Goal: Task Accomplishment & Management: Complete application form

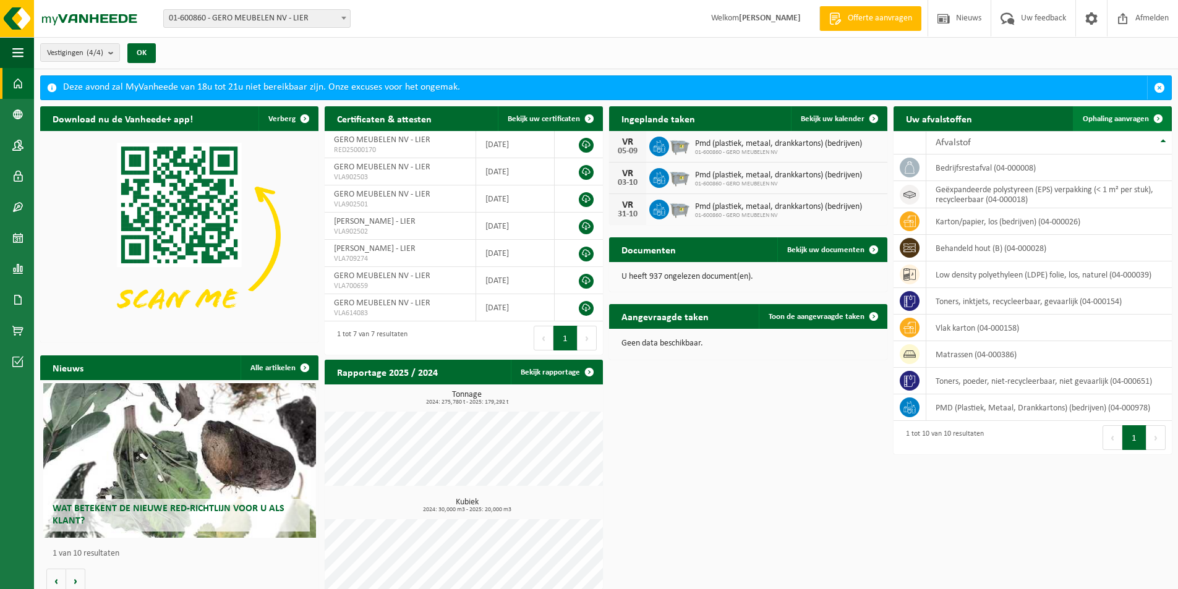
click at [1129, 115] on span "Ophaling aanvragen" at bounding box center [1116, 119] width 66 height 8
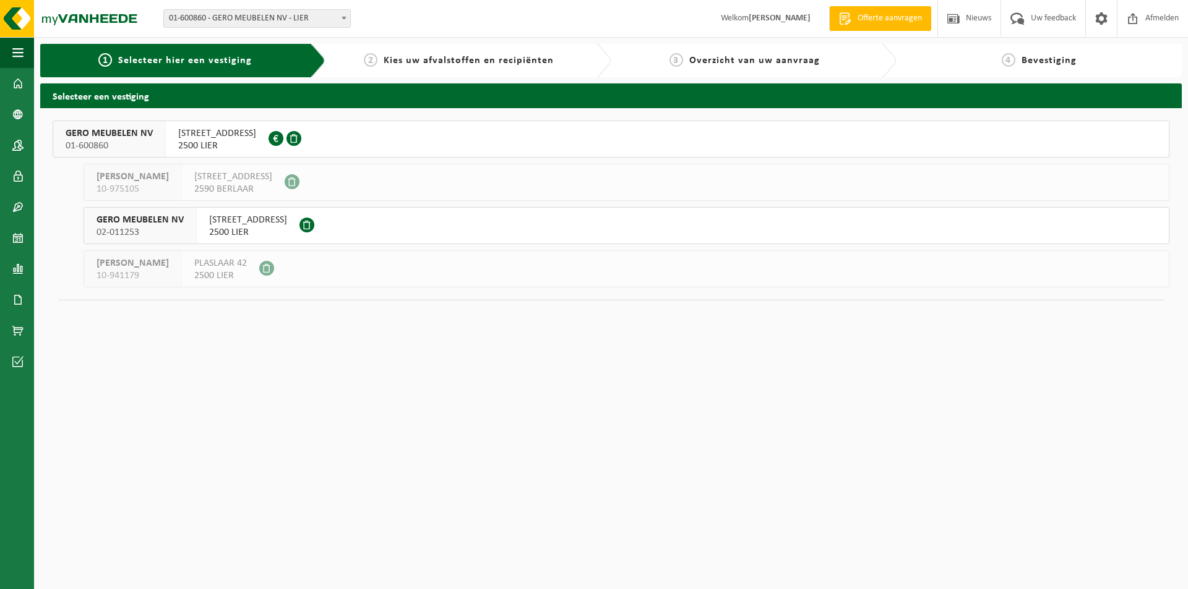
click at [249, 132] on span "[STREET_ADDRESS]" at bounding box center [217, 133] width 78 height 12
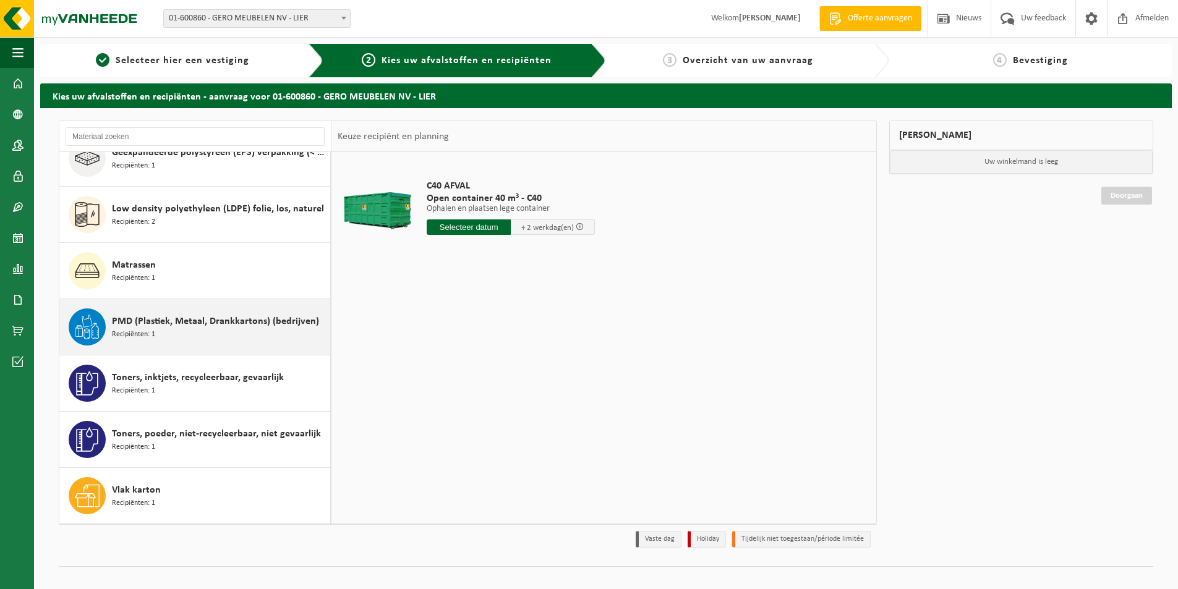
scroll to position [15, 0]
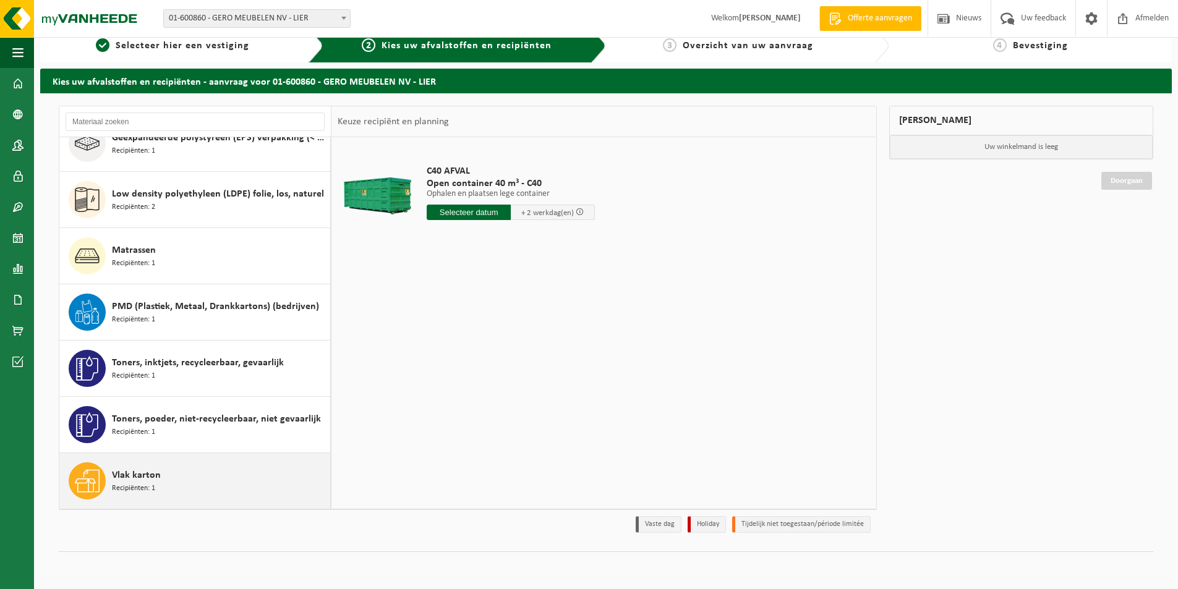
click at [186, 478] on div "Vlak karton Recipiënten: 1" at bounding box center [219, 481] width 215 height 37
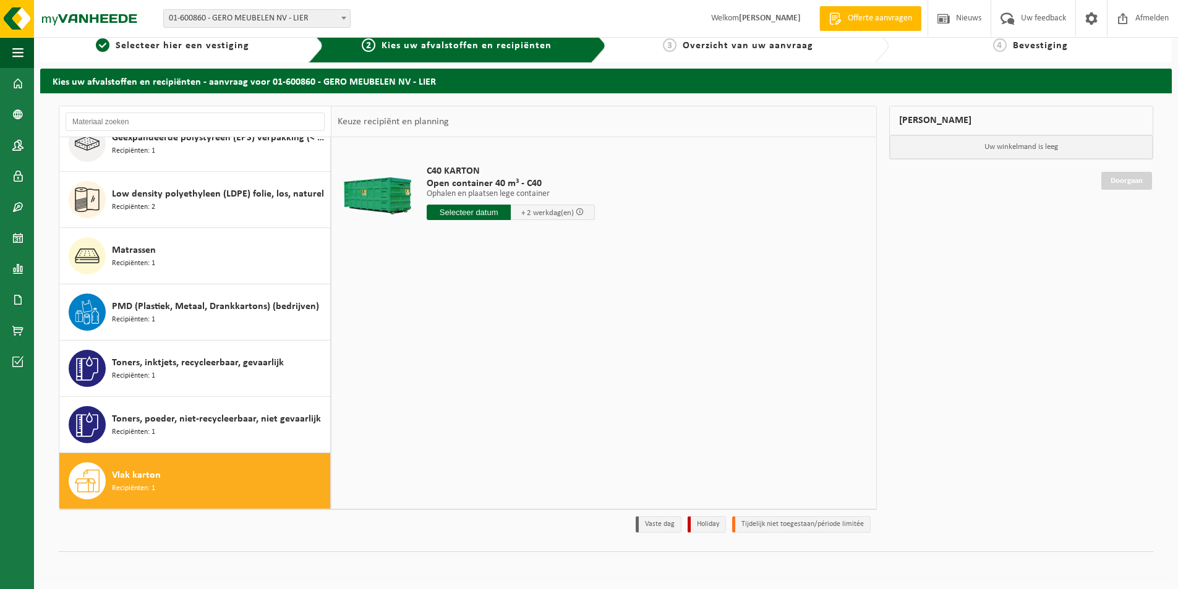
click at [460, 210] on input "text" at bounding box center [469, 212] width 84 height 15
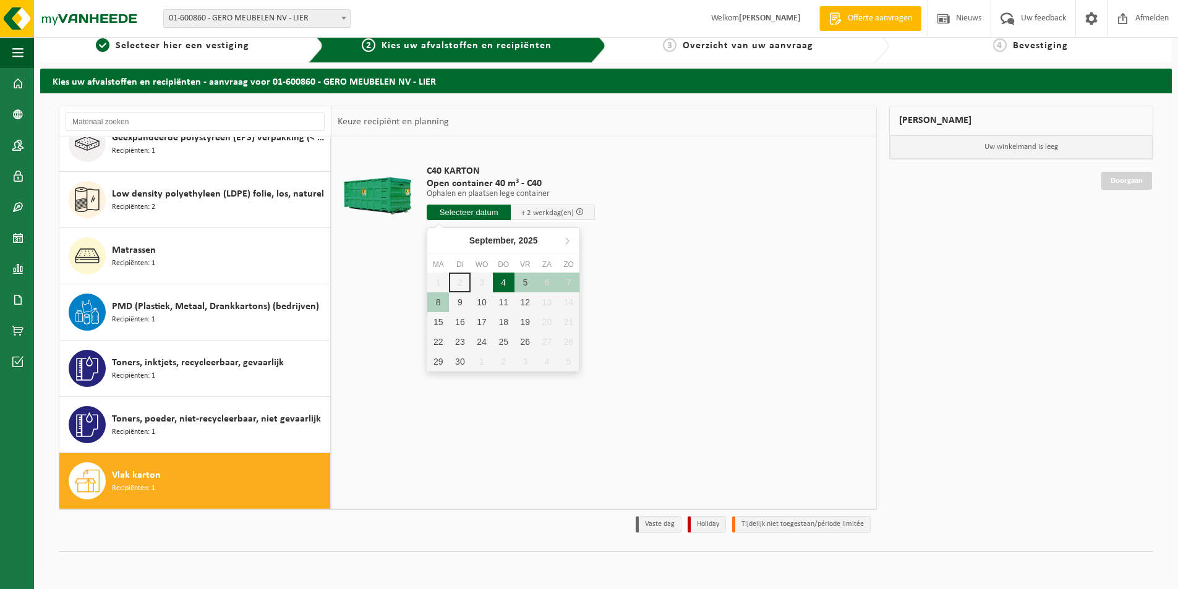
click at [503, 281] on div "4" at bounding box center [504, 283] width 22 height 20
type input "Van 2025-09-04"
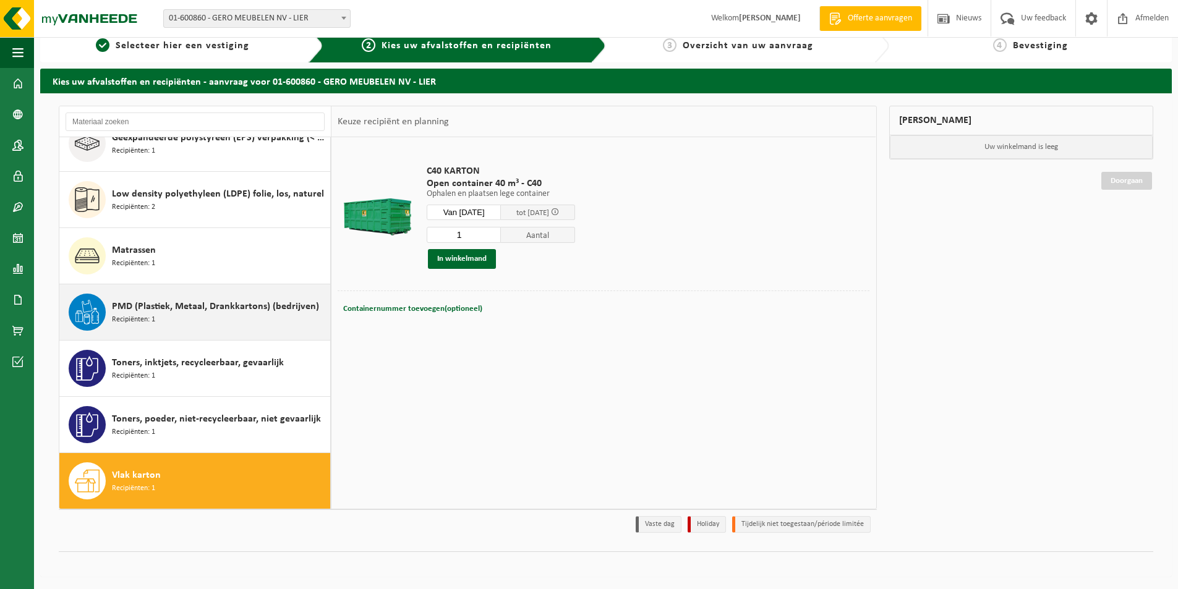
click at [171, 309] on span "PMD (Plastiek, Metaal, Drankkartons) (bedrijven)" at bounding box center [215, 306] width 207 height 15
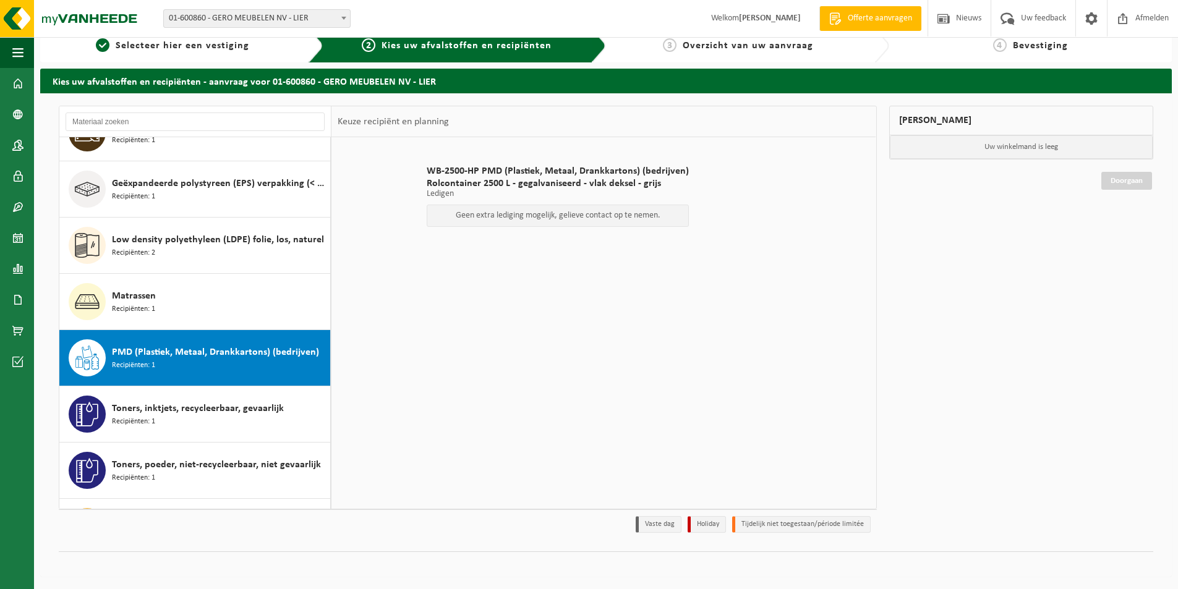
scroll to position [0, 0]
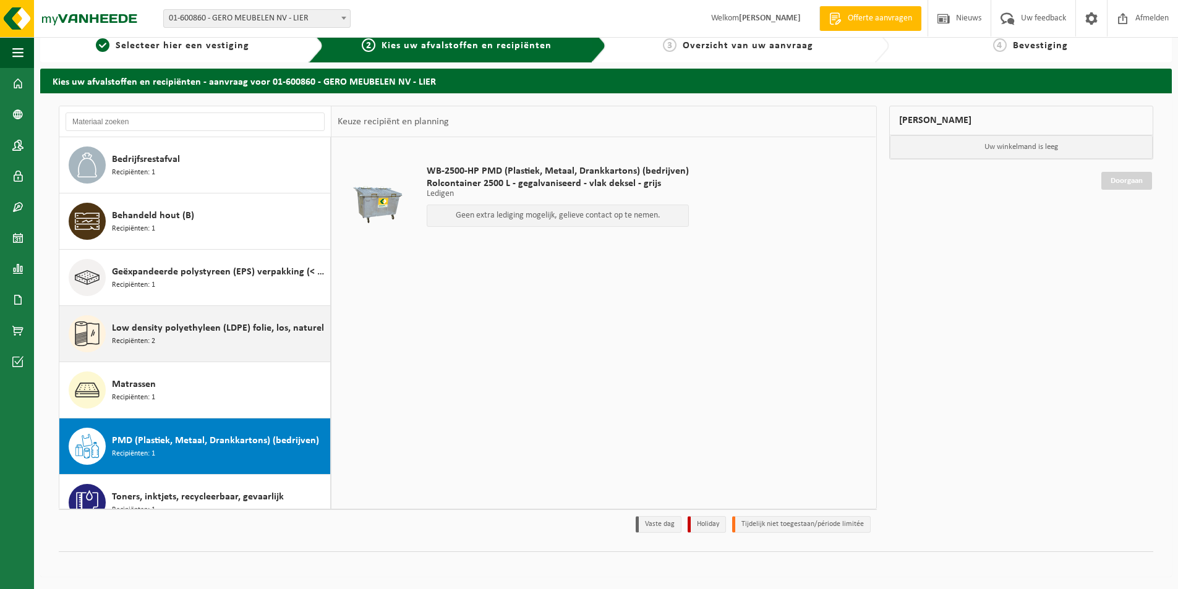
click at [173, 330] on span "Low density polyethyleen (LDPE) folie, los, naturel" at bounding box center [218, 328] width 212 height 15
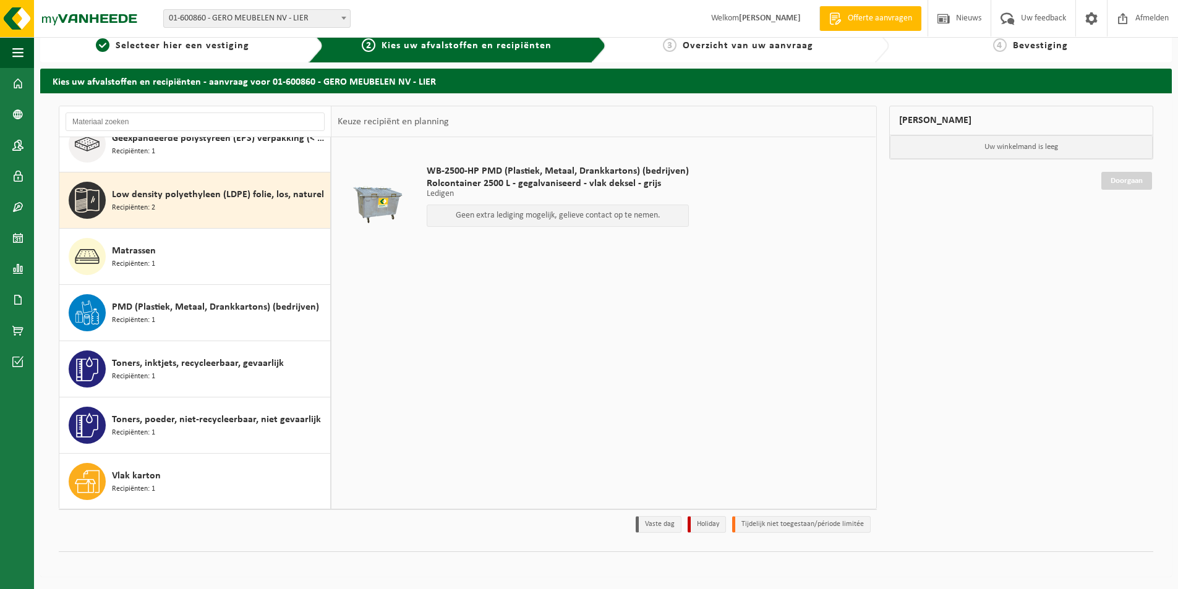
scroll to position [134, 0]
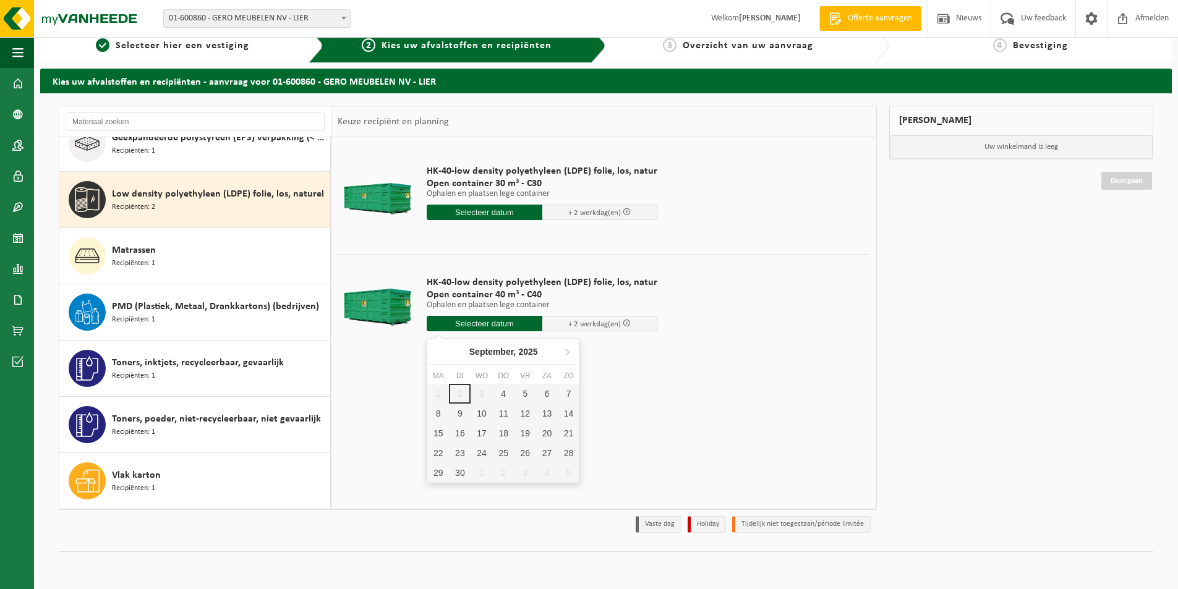
click at [495, 322] on input "text" at bounding box center [485, 323] width 116 height 15
click at [505, 388] on div "4" at bounding box center [504, 394] width 22 height 20
type input "Van 2025-09-04"
type input "2025-09-04"
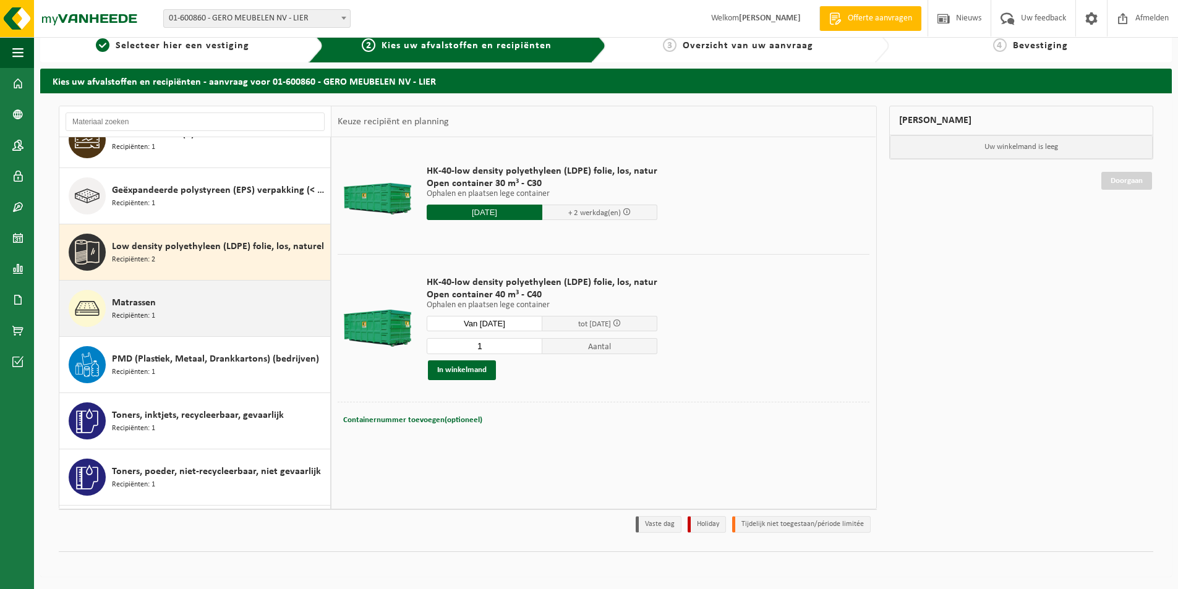
scroll to position [0, 0]
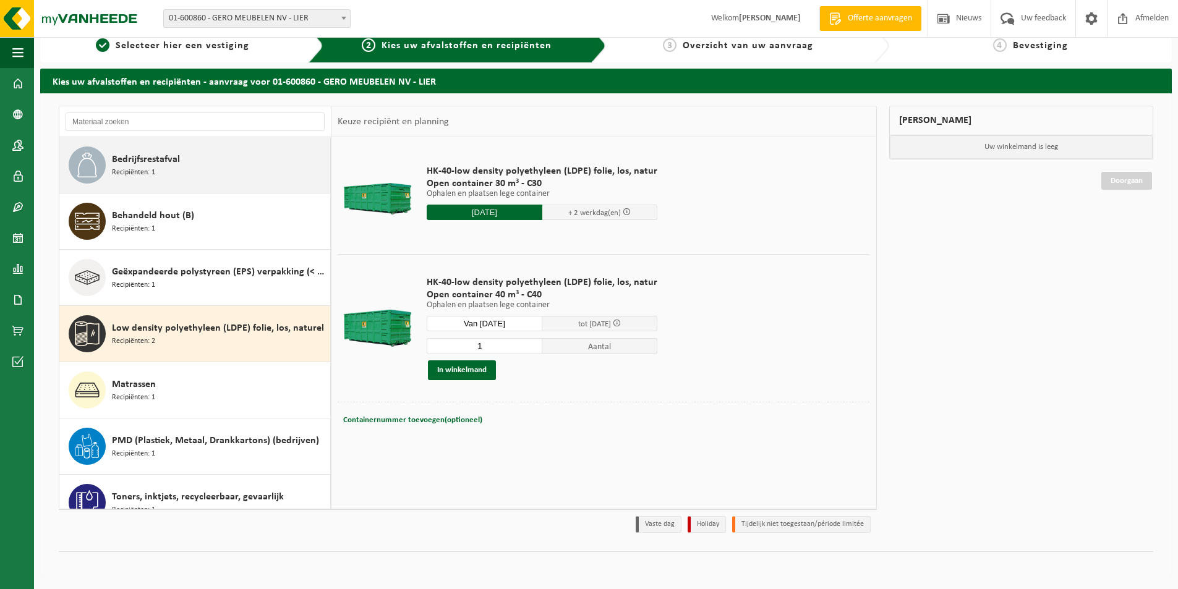
click at [186, 159] on div "Bedrijfsrestafval Recipiënten: 1" at bounding box center [219, 165] width 215 height 37
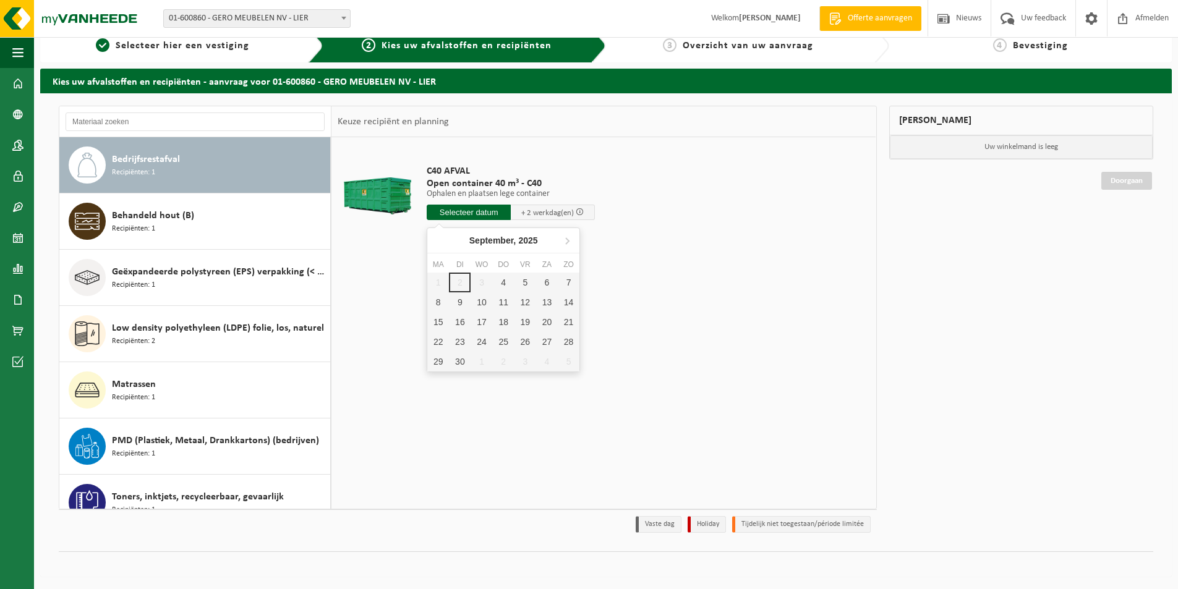
click at [456, 211] on input "text" at bounding box center [469, 212] width 84 height 15
click at [504, 279] on div "4" at bounding box center [504, 283] width 22 height 20
type input "Van 2025-09-04"
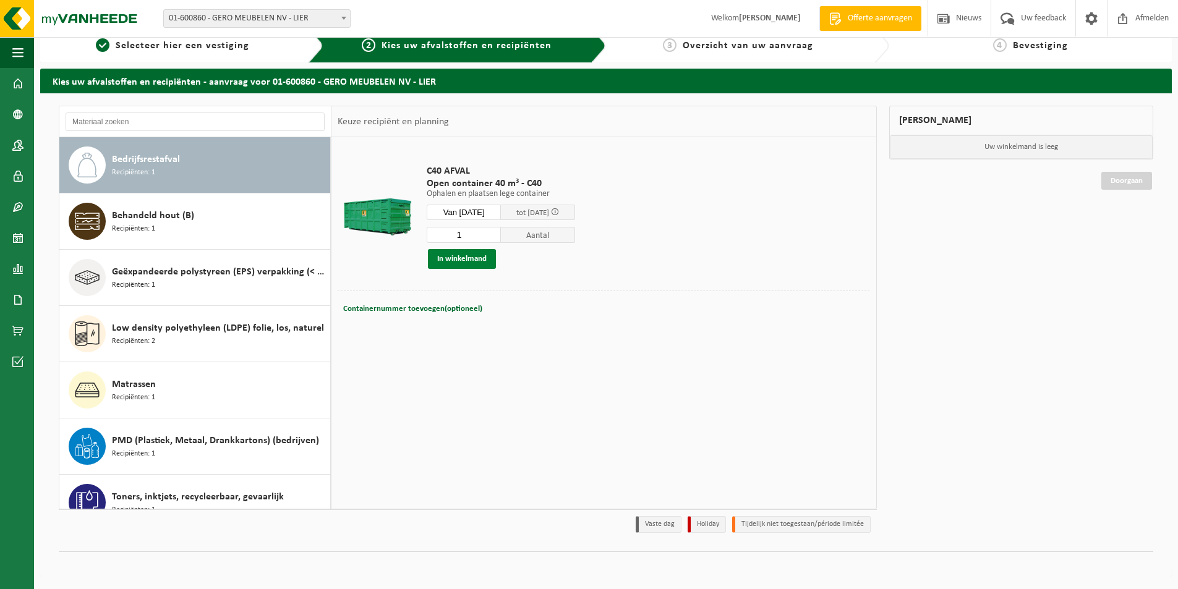
click at [461, 256] on button "In winkelmand" at bounding box center [462, 259] width 68 height 20
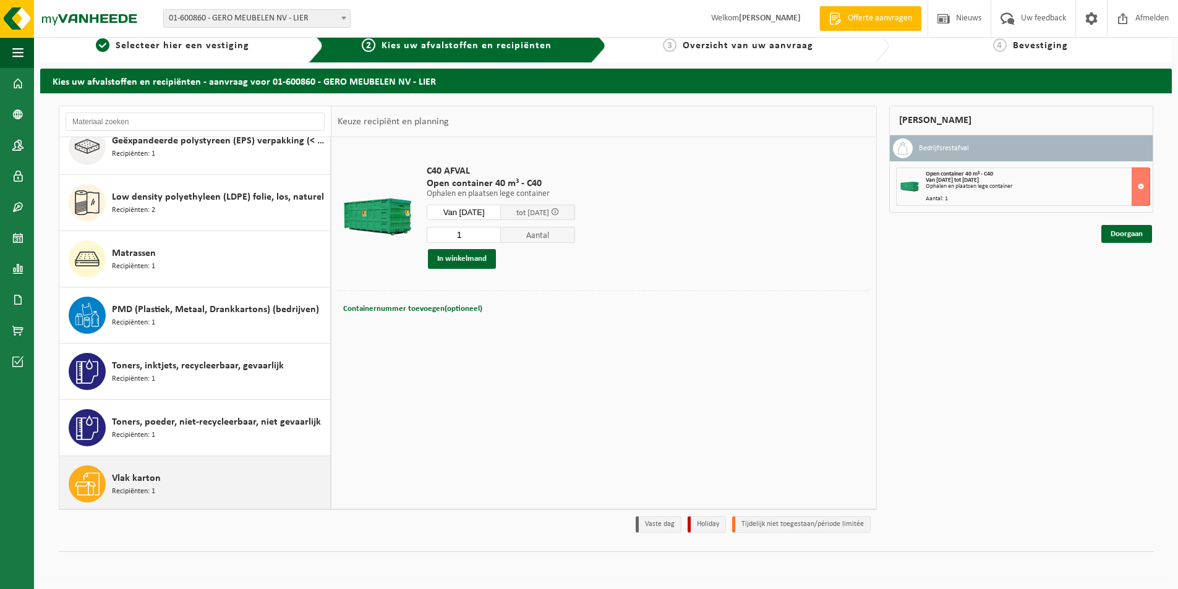
scroll to position [134, 0]
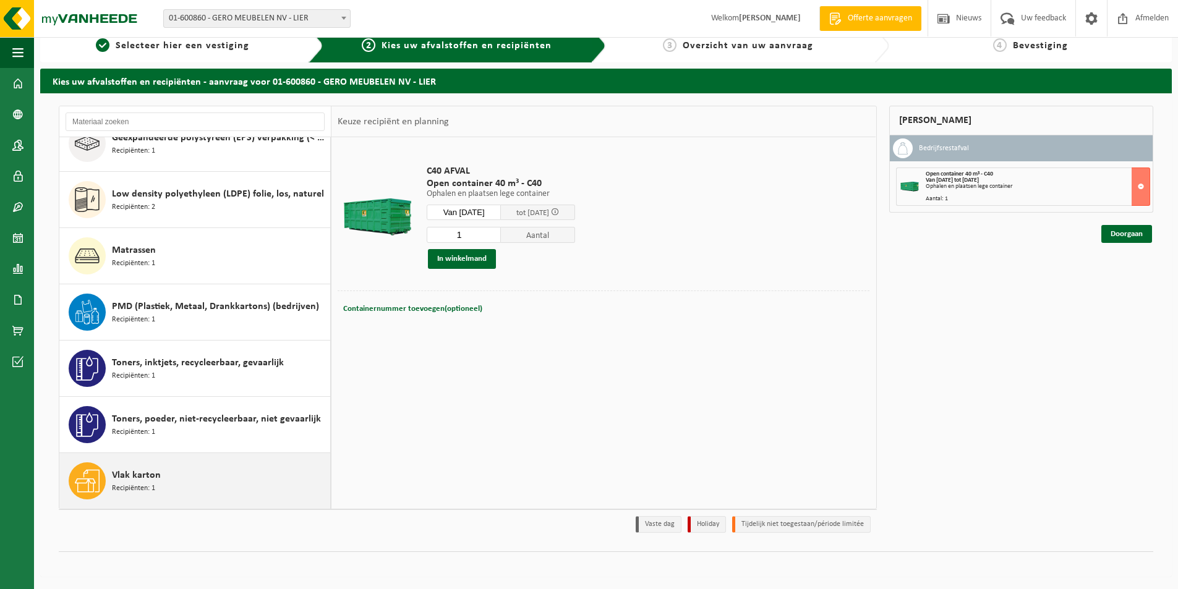
click at [202, 470] on div "Vlak karton Recipiënten: 1" at bounding box center [219, 481] width 215 height 37
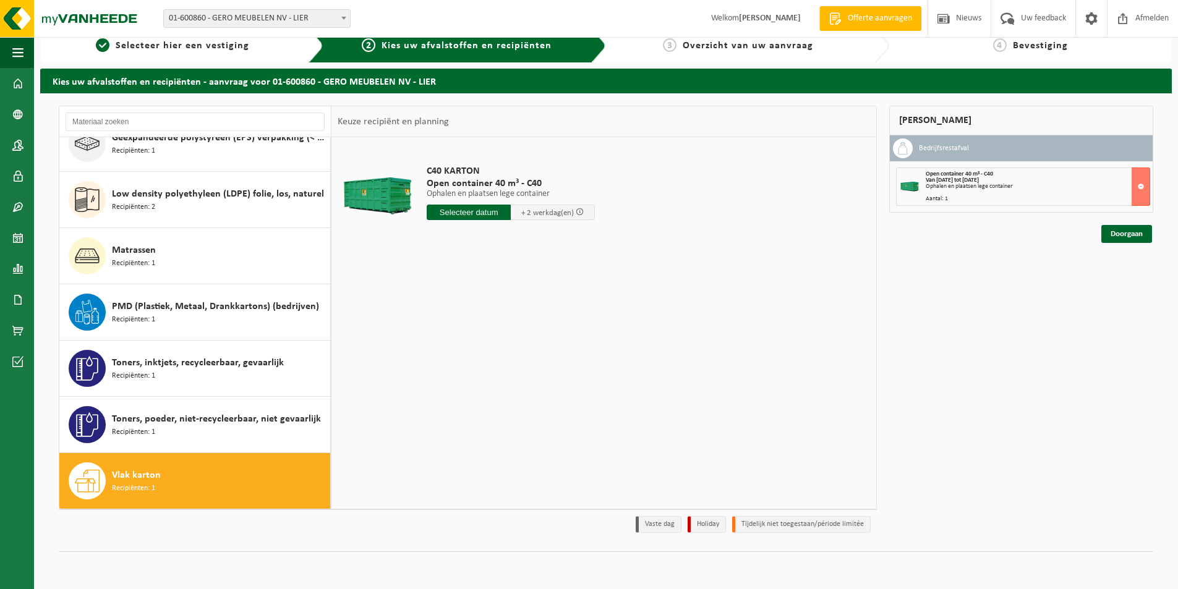
click at [461, 212] on input "text" at bounding box center [469, 212] width 84 height 15
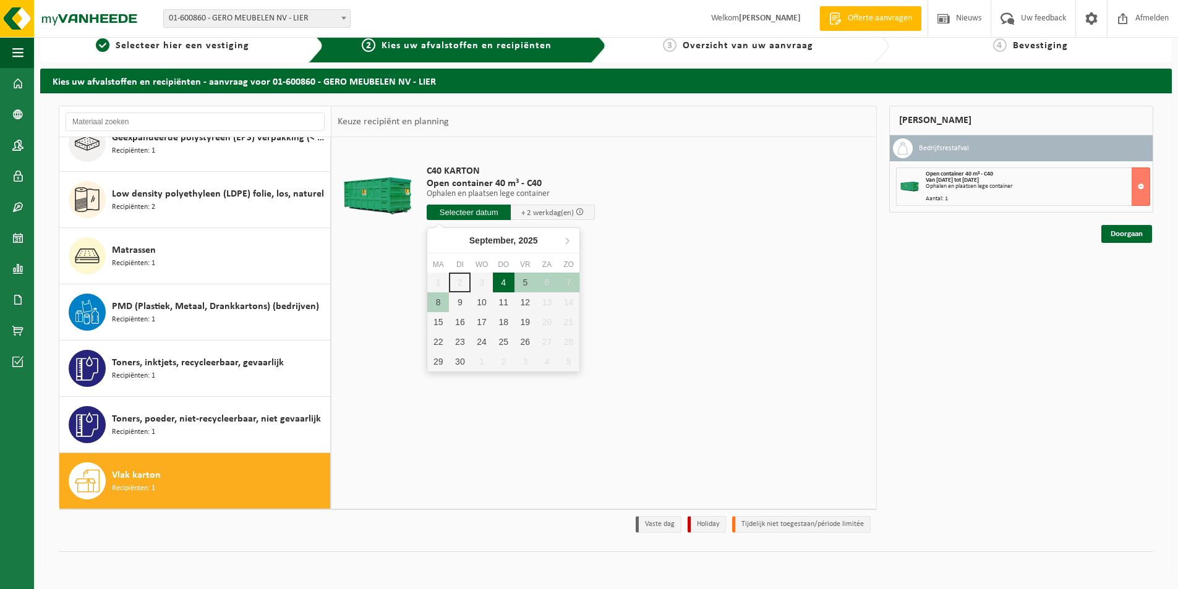
click at [498, 278] on div "4" at bounding box center [504, 283] width 22 height 20
type input "Van 2025-09-04"
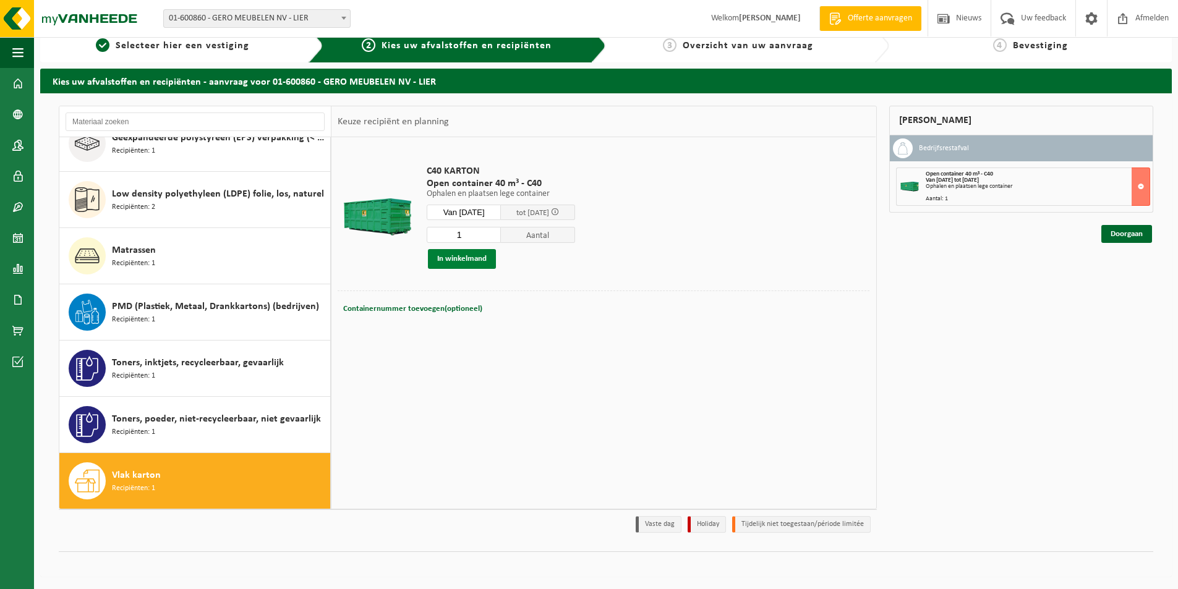
click at [476, 257] on button "In winkelmand" at bounding box center [462, 259] width 68 height 20
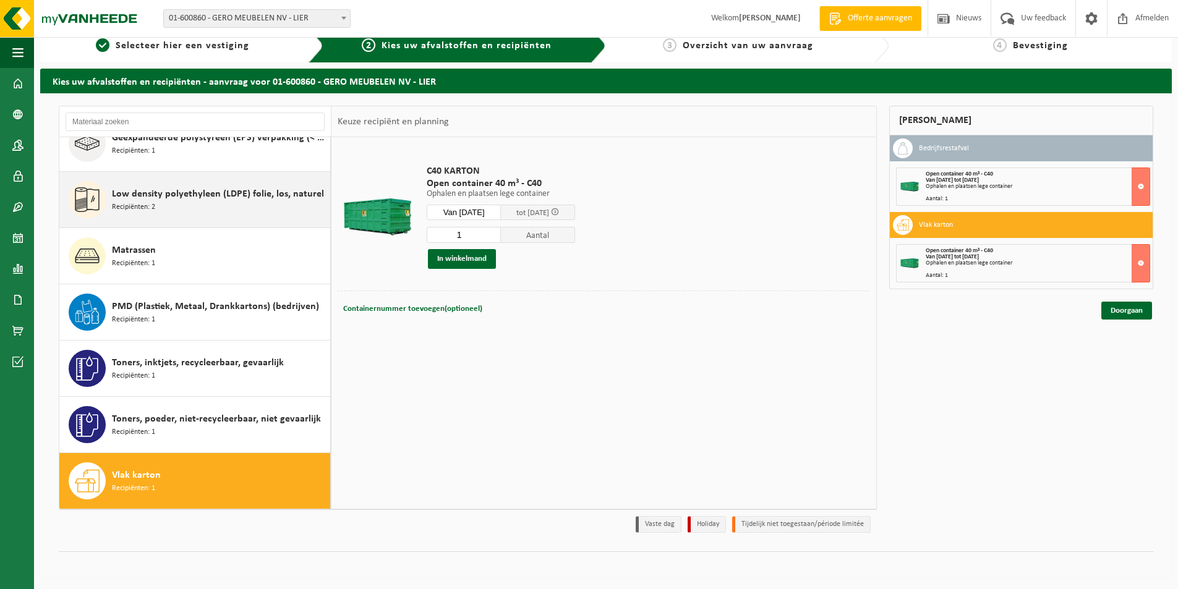
click at [161, 195] on span "Low density polyethyleen (LDPE) folie, los, naturel" at bounding box center [218, 194] width 212 height 15
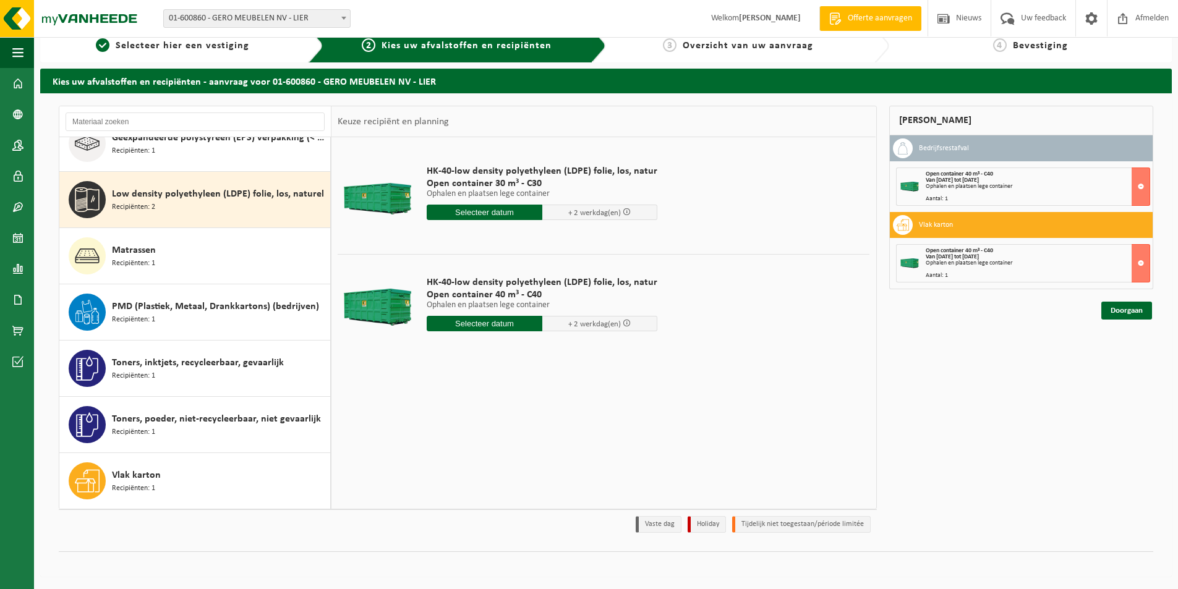
click at [213, 195] on span "Low density polyethyleen (LDPE) folie, los, naturel" at bounding box center [218, 194] width 212 height 15
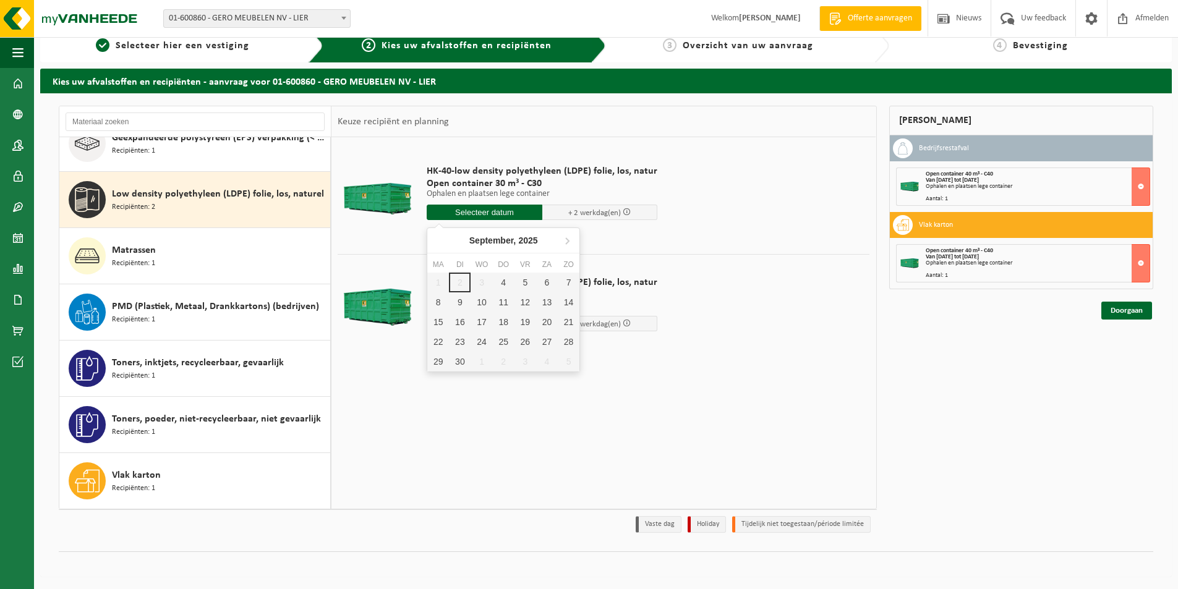
click at [471, 212] on input "text" at bounding box center [485, 212] width 116 height 15
click at [504, 281] on div "4" at bounding box center [504, 283] width 22 height 20
type input "Van 2025-09-04"
type input "2025-09-04"
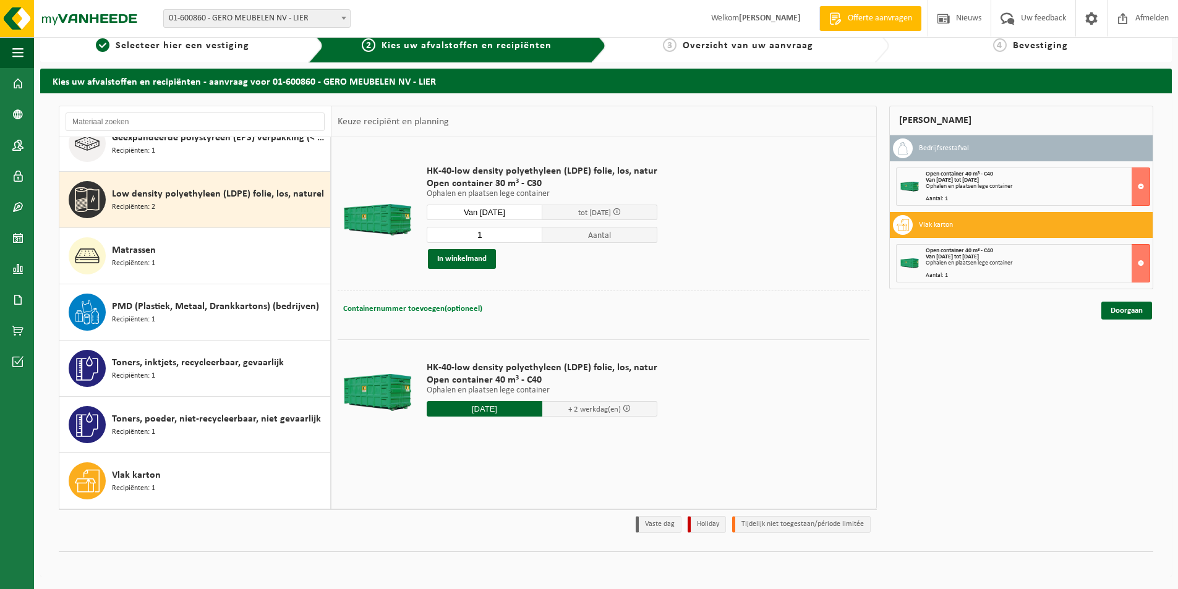
click at [453, 305] on span "Containernummer toevoegen(optioneel)" at bounding box center [412, 309] width 139 height 8
type input "c"
type input "C40-407"
click at [460, 260] on button "In winkelmand" at bounding box center [462, 259] width 68 height 20
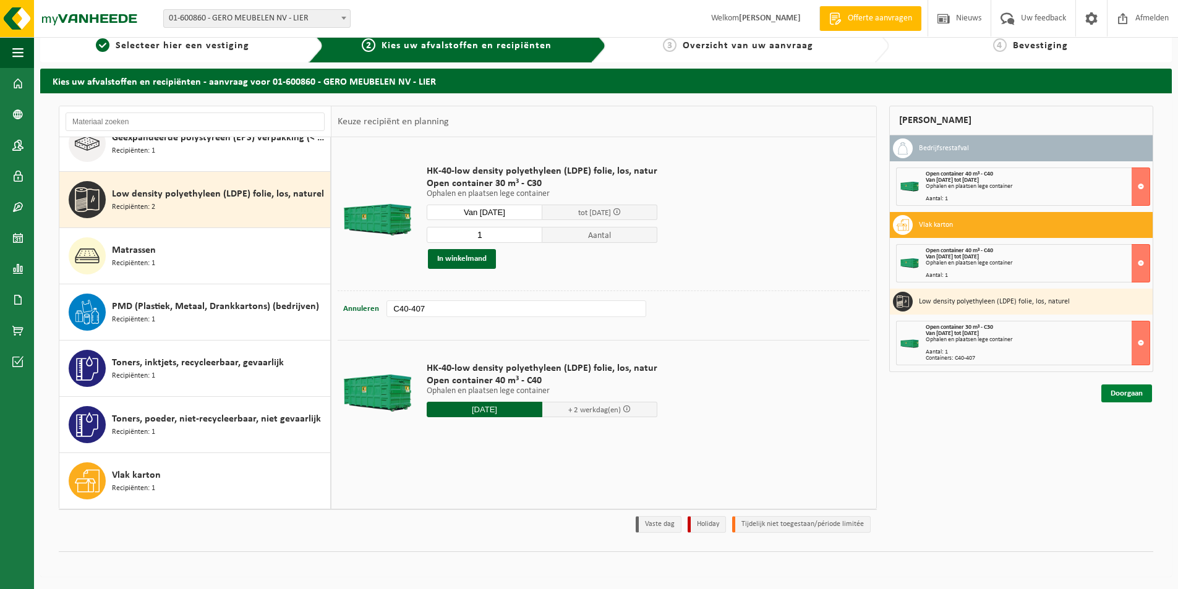
click at [1126, 393] on link "Doorgaan" at bounding box center [1127, 394] width 51 height 18
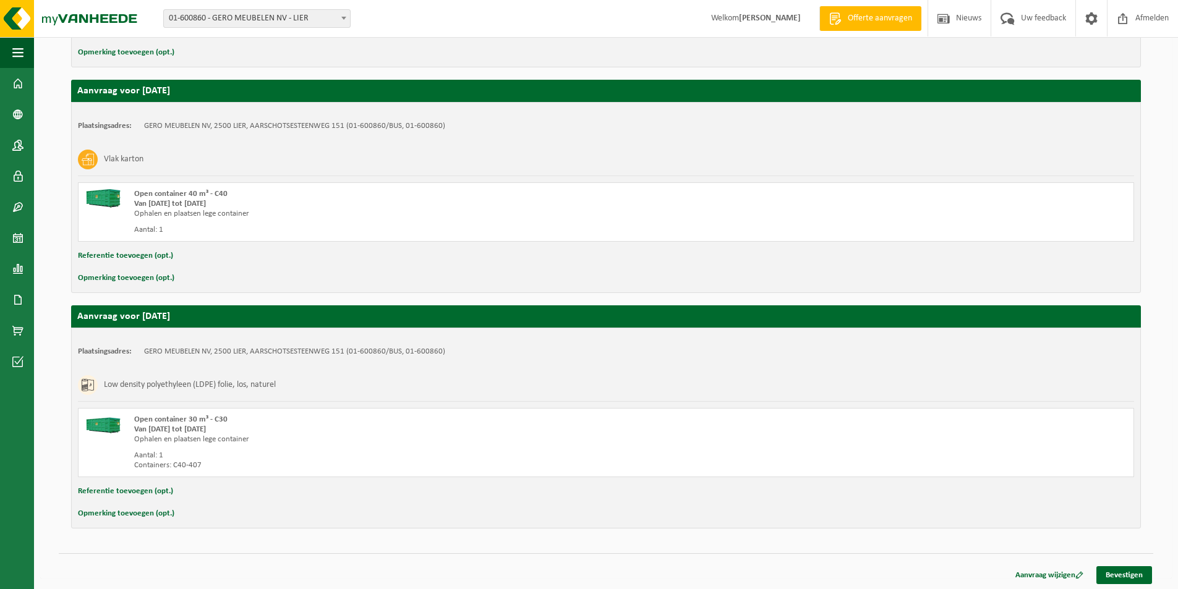
scroll to position [403, 0]
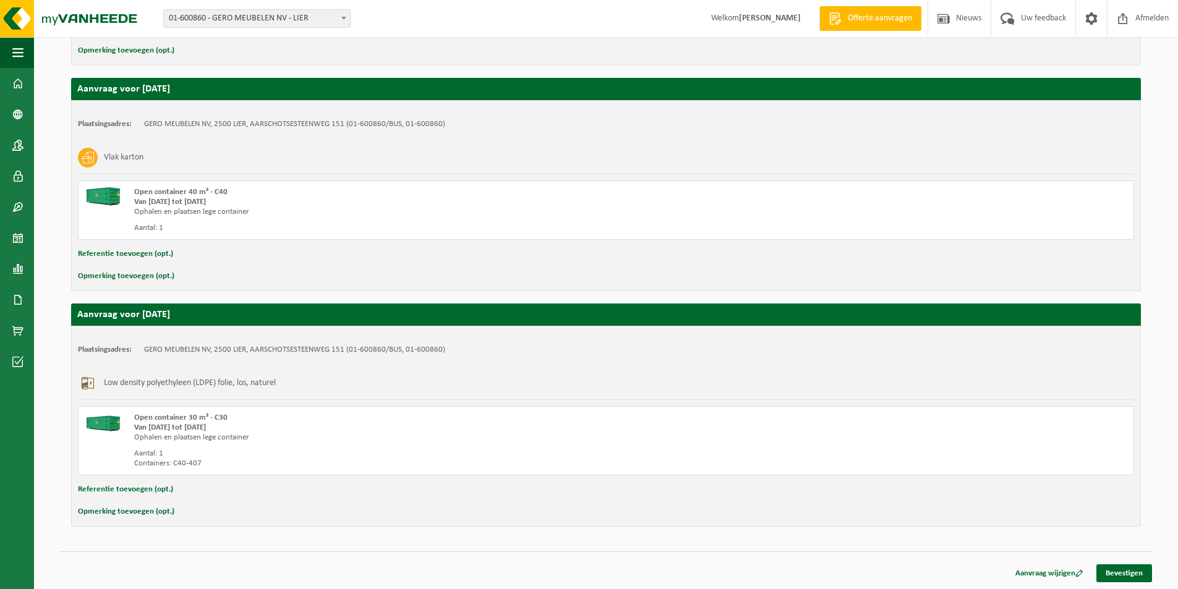
click at [212, 466] on div "Containers: C40-407" at bounding box center [394, 464] width 521 height 10
click at [203, 463] on div "Containers: C40-407" at bounding box center [394, 464] width 521 height 10
click at [158, 509] on button "Opmerking toevoegen (opt.)" at bounding box center [126, 512] width 96 height 16
click at [174, 516] on input "text" at bounding box center [630, 513] width 983 height 19
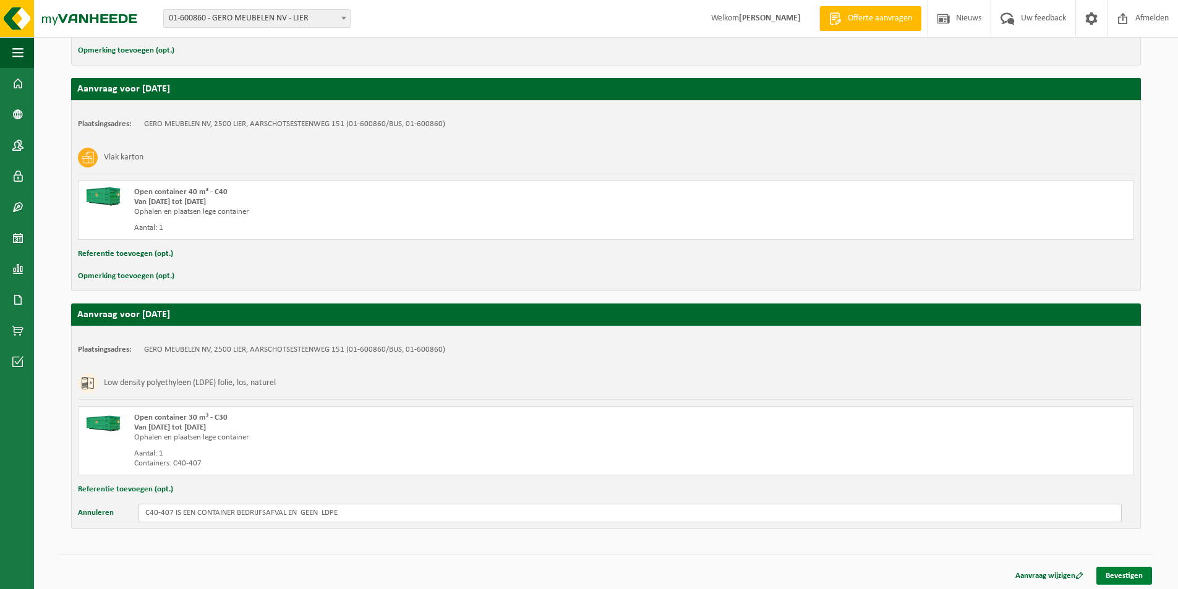
type input "C40-407 IS EEN CONTAINER BEDRIJFSAFVAL EN GEEN LDPE"
click at [1120, 570] on link "Bevestigen" at bounding box center [1125, 576] width 56 height 18
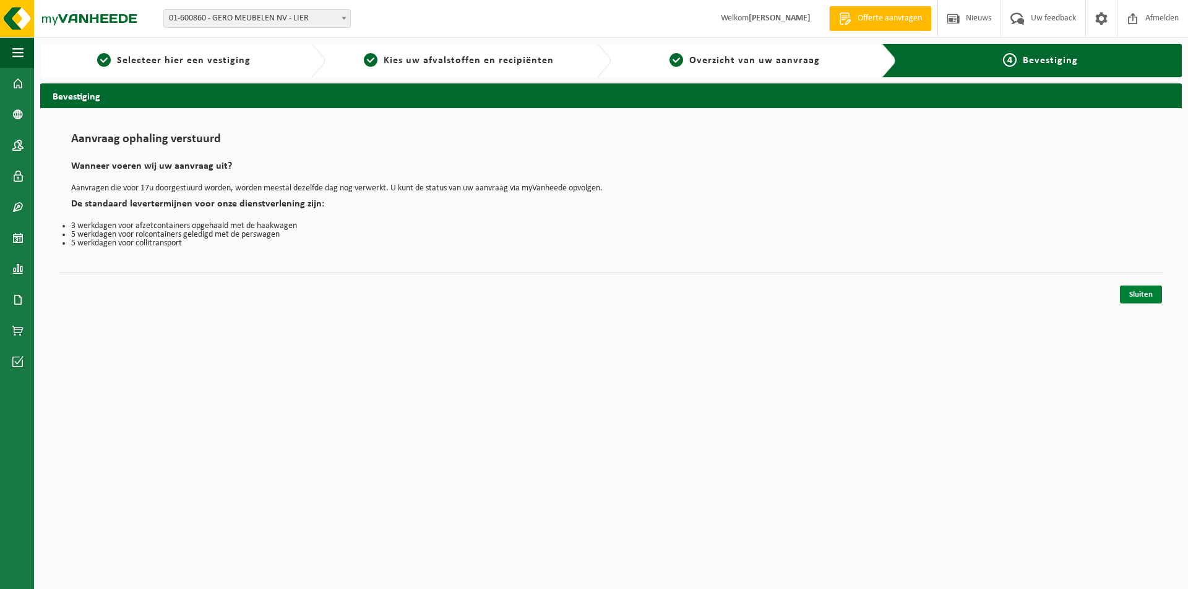
click at [1154, 291] on link "Sluiten" at bounding box center [1141, 295] width 42 height 18
